Goal: Transaction & Acquisition: Purchase product/service

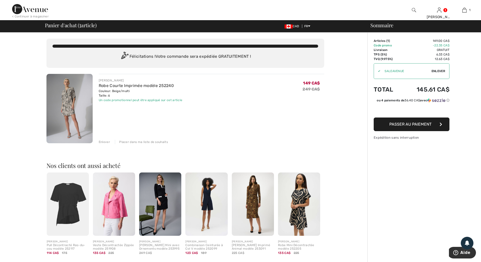
click at [438, 125] on button "Passer au paiement" at bounding box center [412, 125] width 76 height 14
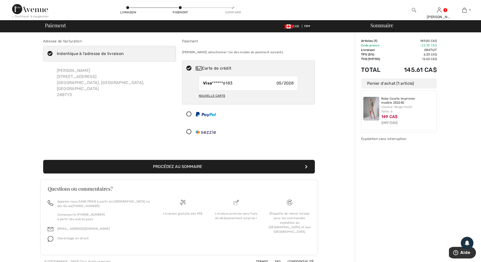
click at [193, 167] on button "Procédez au sommaire" at bounding box center [179, 167] width 272 height 14
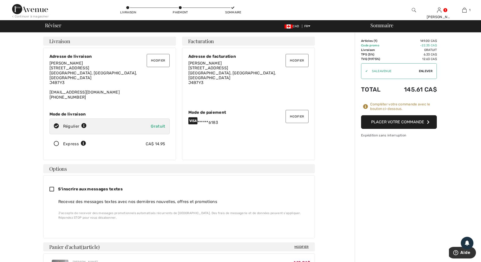
click at [411, 120] on button "Placer votre commande" at bounding box center [399, 122] width 76 height 14
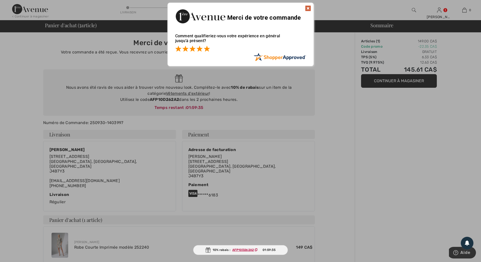
click at [209, 50] on span at bounding box center [207, 49] width 6 height 6
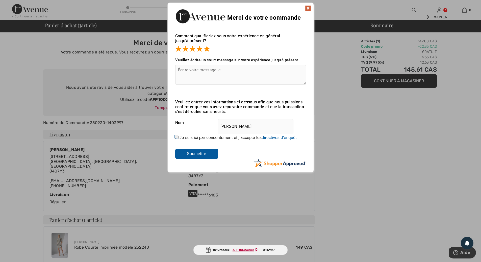
click at [309, 8] on img at bounding box center [308, 8] width 6 height 6
